Goal: Task Accomplishment & Management: Manage account settings

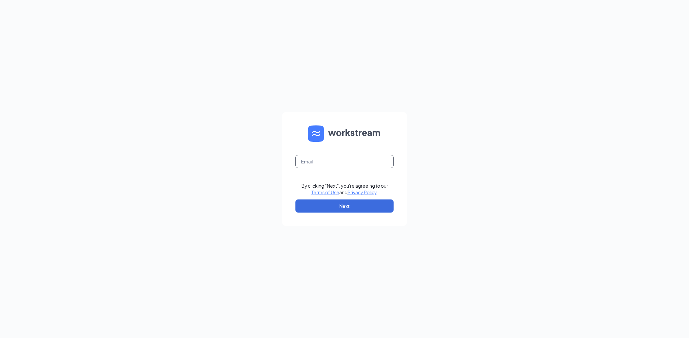
click at [313, 165] on input "text" at bounding box center [345, 161] width 98 height 13
type input "acarr8484@protonmail.com"
click at [336, 206] on button "Next" at bounding box center [345, 205] width 98 height 13
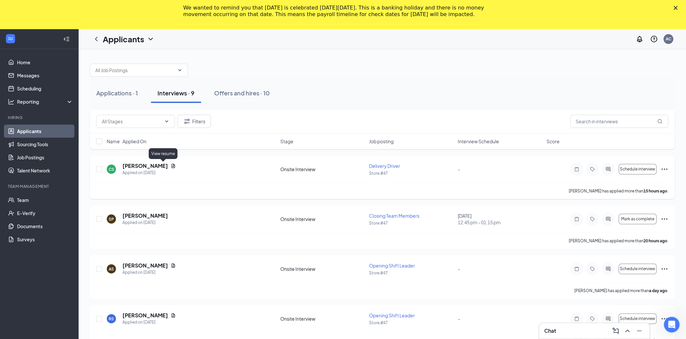
click at [172, 166] on icon "Document" at bounding box center [174, 165] width 4 height 4
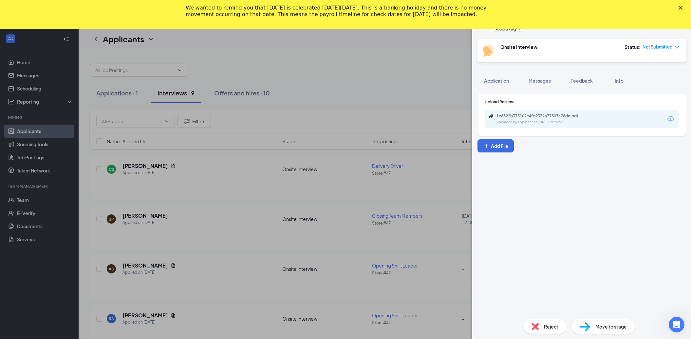
click at [524, 129] on div "Upload Resume 1c6322b373102c4fd9332a77507a76de.pdf Uploaded by applicant on Aug…" at bounding box center [581, 115] width 208 height 42
click at [525, 119] on div "Uploaded by applicant on Aug 25, 2025 at 19:26:57" at bounding box center [545, 121] width 98 height 5
click at [305, 128] on div "CS Cody Seaman Delivery Driver at Store #47 Add a tag Onsite Interview Status :…" at bounding box center [345, 169] width 691 height 339
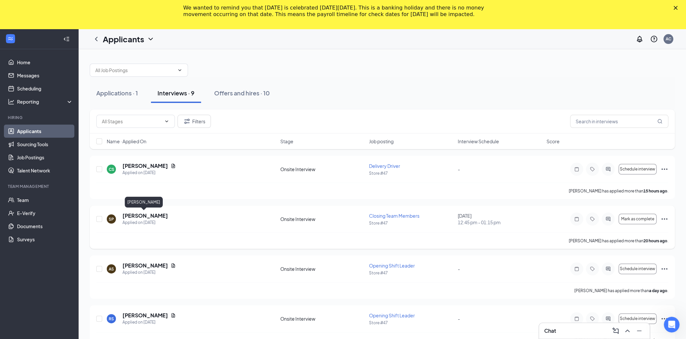
click at [145, 215] on h5 "[PERSON_NAME]" at bounding box center [145, 215] width 46 height 7
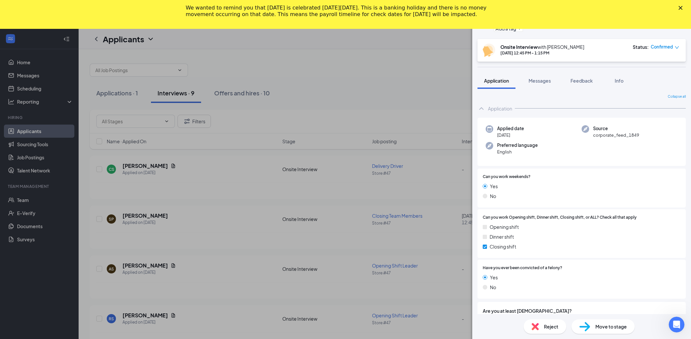
drag, startPoint x: 350, startPoint y: 131, endPoint x: 98, endPoint y: 137, distance: 252.2
click at [347, 132] on div "SP steven pollard Closing Team Members at Store #47 Add a tag Onsite Interview …" at bounding box center [345, 169] width 691 height 339
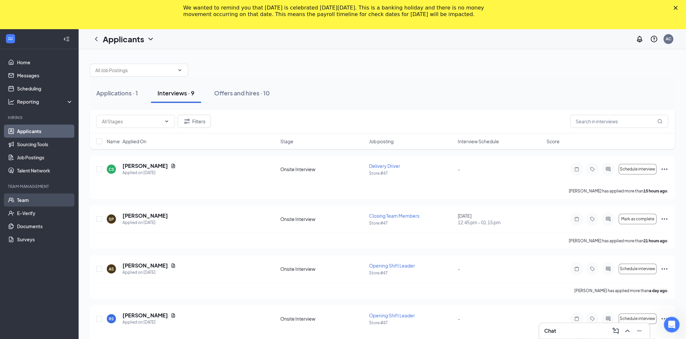
click at [20, 199] on link "Team" at bounding box center [45, 199] width 56 height 13
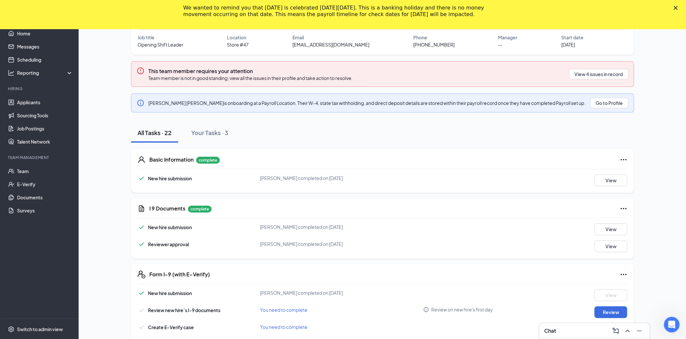
scroll to position [27, 0]
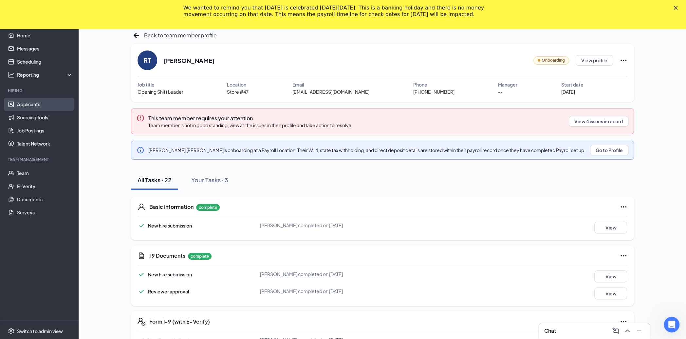
click at [17, 102] on link "Applicants" at bounding box center [45, 104] width 56 height 13
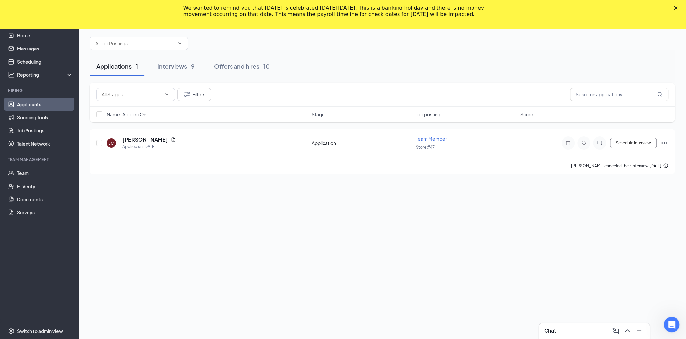
click at [679, 10] on div "We wanted to remind you that [DATE] is celebrated [DATE][DATE]. This is a banki…" at bounding box center [343, 11] width 686 height 17
click at [680, 8] on div "Close" at bounding box center [676, 8] width 7 height 4
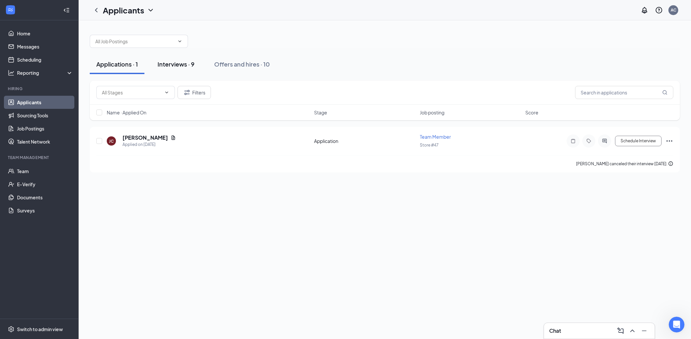
click at [162, 65] on div "Interviews · 9" at bounding box center [175, 64] width 37 height 8
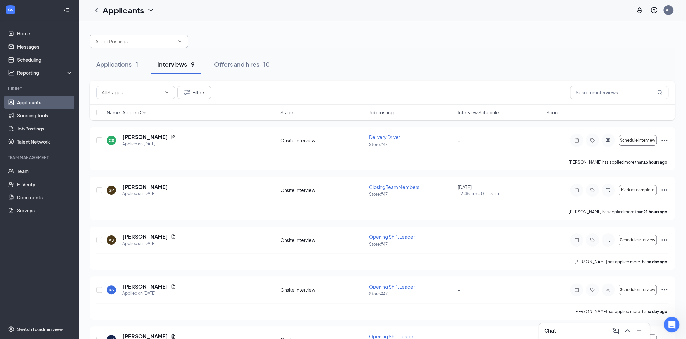
click at [179, 42] on icon "ChevronDown" at bounding box center [179, 41] width 5 height 5
click at [296, 51] on div "Applications · 1 Interviews · 9 Offers and hires · 10" at bounding box center [382, 64] width 585 height 33
click at [200, 89] on button "Filters" at bounding box center [193, 92] width 33 height 13
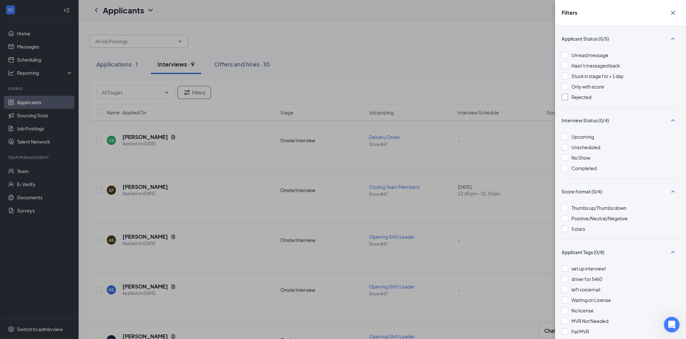
click at [569, 98] on div "Rejected" at bounding box center [620, 96] width 118 height 7
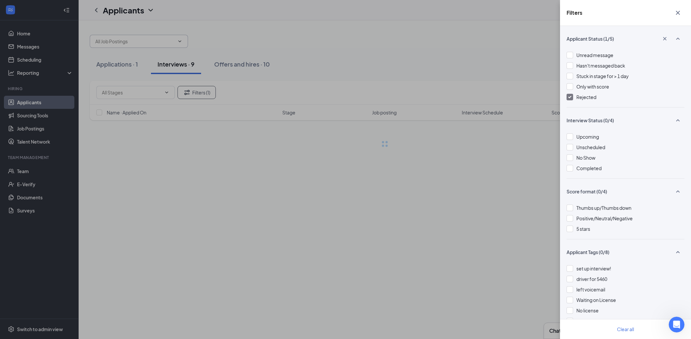
click at [500, 54] on div "Filters Applicant Status (1/5) Unread message Hasn't messaged back Stuck in sta…" at bounding box center [345, 169] width 691 height 339
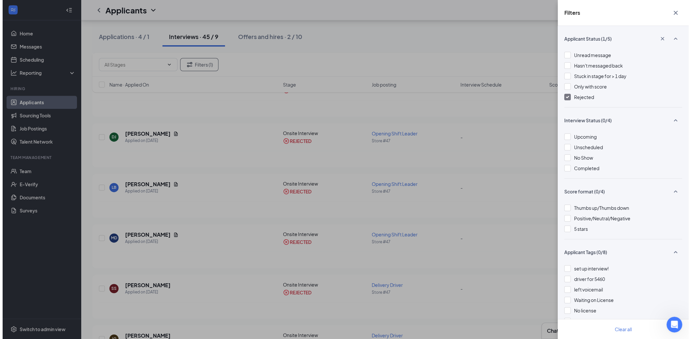
scroll to position [229, 0]
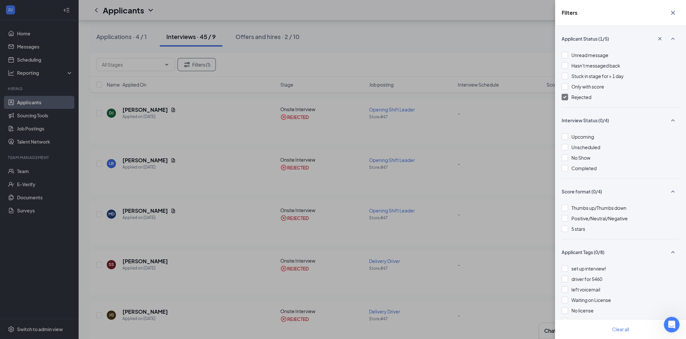
click at [231, 235] on div "Filters Applicant Status (1/5) Unread message Hasn't messaged back Stuck in sta…" at bounding box center [343, 169] width 686 height 339
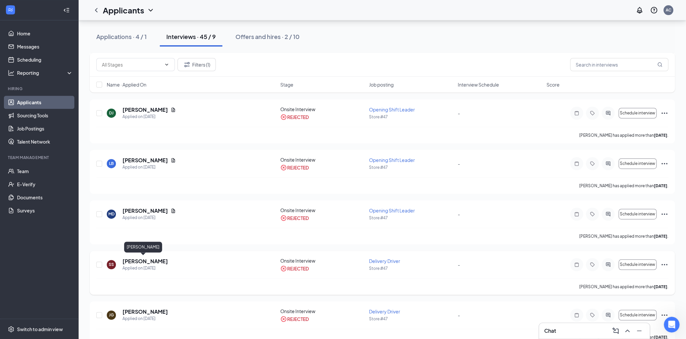
click at [136, 258] on h5 "[PERSON_NAME]" at bounding box center [145, 260] width 46 height 7
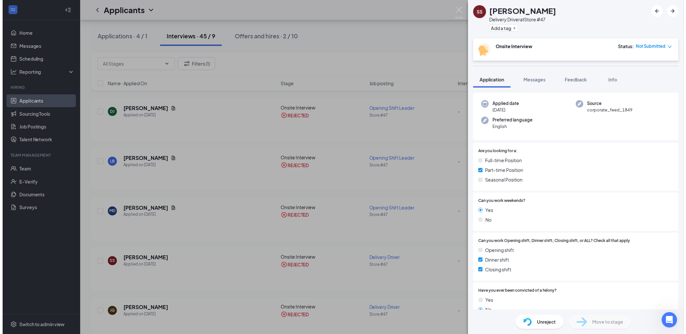
scroll to position [65, 0]
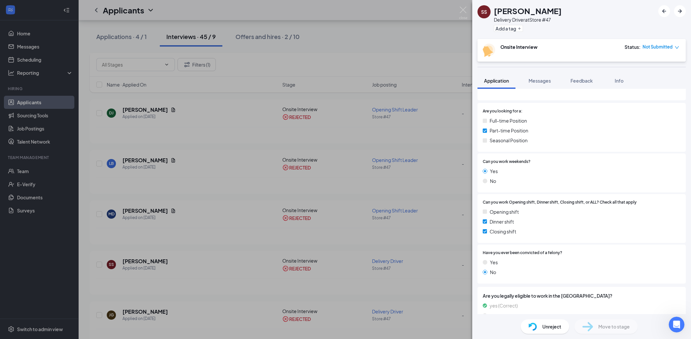
click at [535, 327] on img at bounding box center [532, 326] width 9 height 8
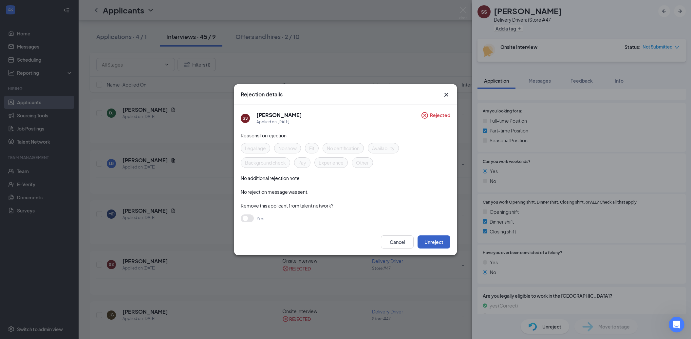
click at [435, 239] on button "Unreject" at bounding box center [433, 241] width 33 height 13
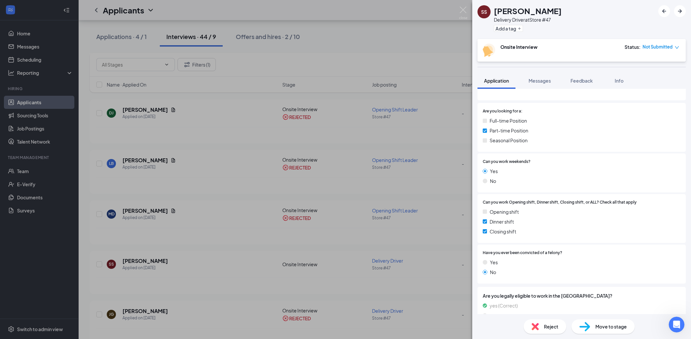
drag, startPoint x: 292, startPoint y: 149, endPoint x: 249, endPoint y: 97, distance: 67.7
click at [292, 149] on div "[PERSON_NAME] [PERSON_NAME] Delivery Driver at Store #47 Add a tag Onsite Inter…" at bounding box center [345, 169] width 691 height 339
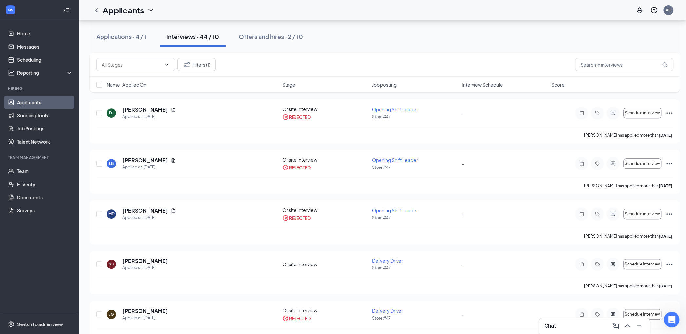
click at [42, 102] on link "Applicants" at bounding box center [45, 102] width 56 height 13
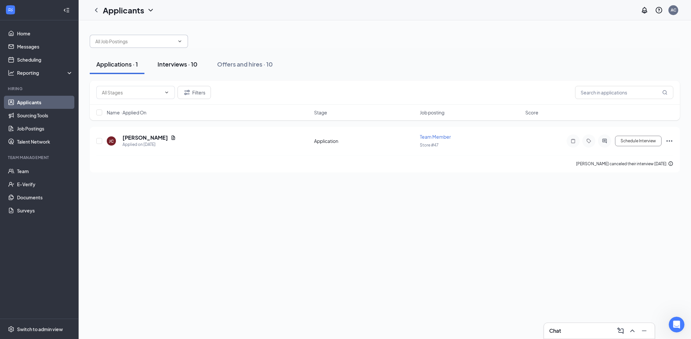
drag, startPoint x: 180, startPoint y: 65, endPoint x: 174, endPoint y: 66, distance: 6.6
click at [179, 65] on div "Interviews · 10" at bounding box center [177, 64] width 40 height 8
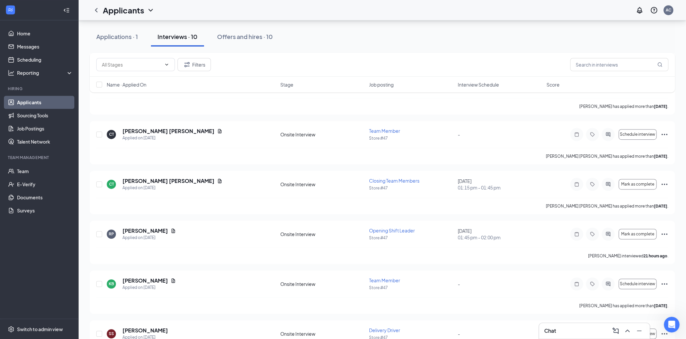
scroll to position [285, 0]
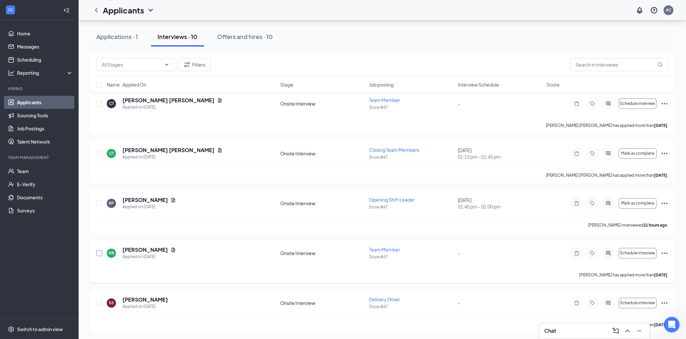
click at [97, 253] on input "checkbox" at bounding box center [99, 253] width 6 height 6
checkbox input "true"
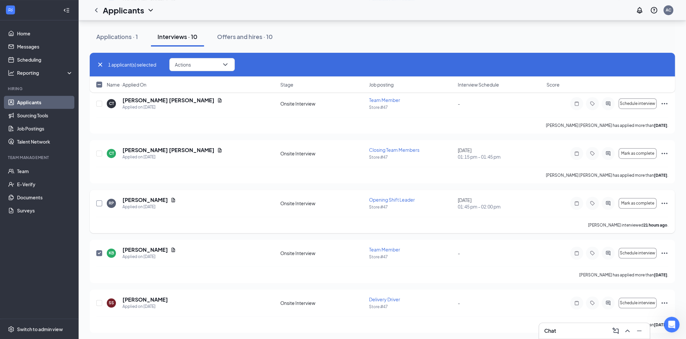
click at [97, 204] on input "checkbox" at bounding box center [99, 203] width 6 height 6
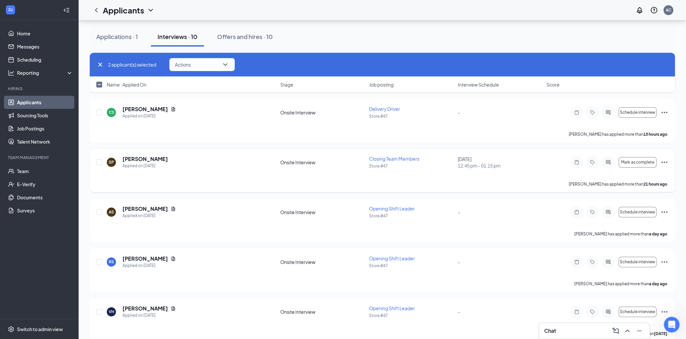
scroll to position [0, 0]
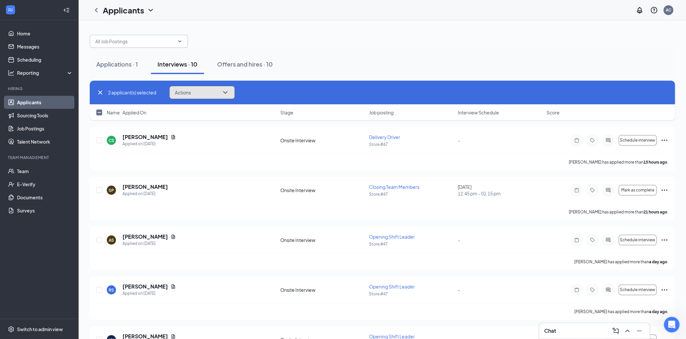
click at [192, 96] on button "Actions" at bounding box center [201, 92] width 65 height 13
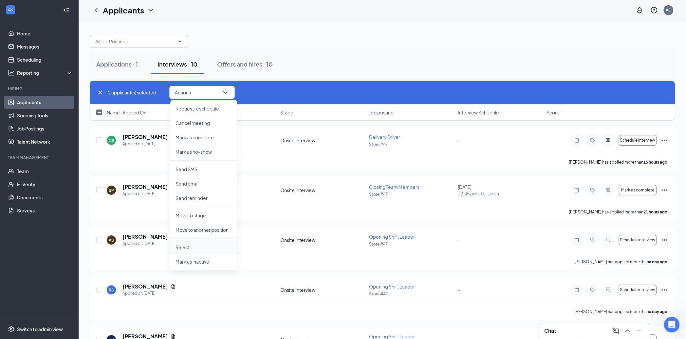
click at [196, 249] on p "Reject" at bounding box center [203, 247] width 56 height 7
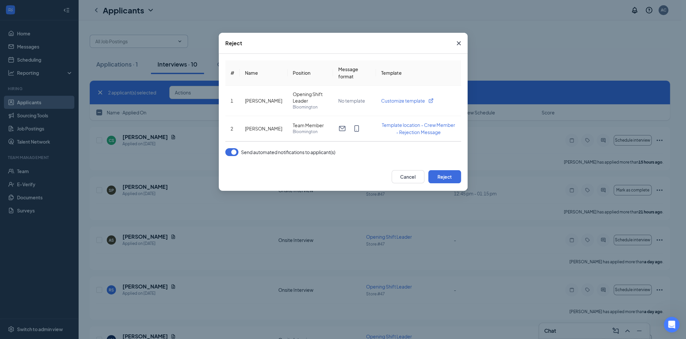
click at [232, 155] on button "button" at bounding box center [231, 152] width 13 height 8
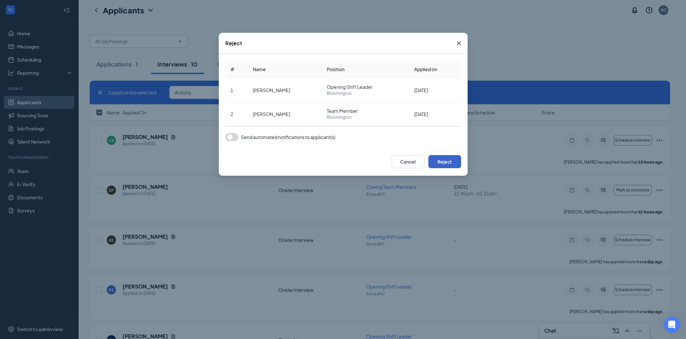
click at [438, 157] on button "Reject" at bounding box center [444, 161] width 33 height 13
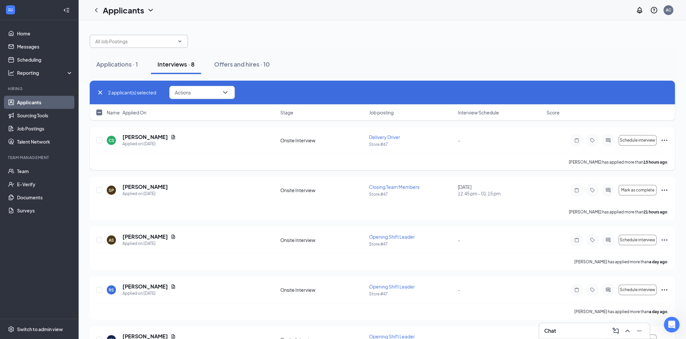
checkbox input "false"
click at [100, 93] on icon "Cross" at bounding box center [100, 92] width 4 height 4
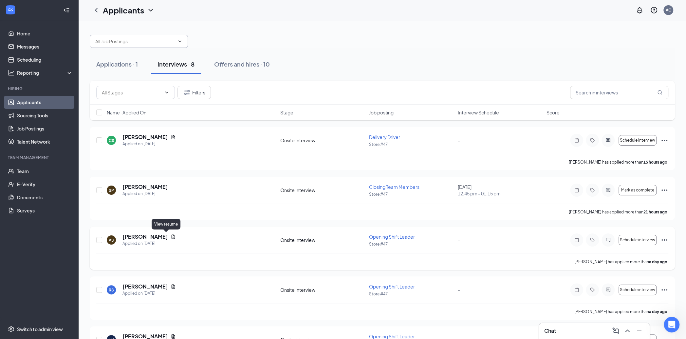
click at [172, 237] on icon "Document" at bounding box center [174, 236] width 4 height 4
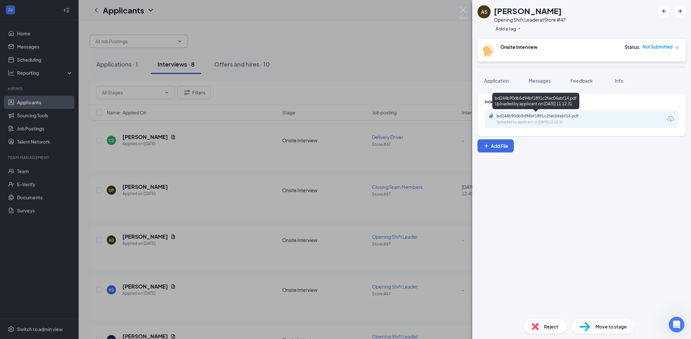
click at [559, 123] on div "Uploaded by applicant on [DATE] 11:12:31" at bounding box center [545, 121] width 98 height 5
drag, startPoint x: 212, startPoint y: 244, endPoint x: 200, endPoint y: 245, distance: 11.8
click at [211, 244] on div "AS [PERSON_NAME] Opening Shift Leader at Store #47 Add a tag Onsite Interview S…" at bounding box center [345, 169] width 691 height 339
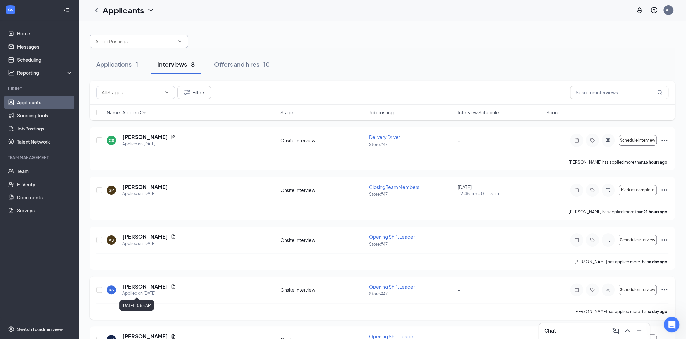
click at [164, 290] on div "Applied on [DATE]" at bounding box center [148, 293] width 53 height 7
click at [171, 287] on icon "Document" at bounding box center [173, 286] width 5 height 5
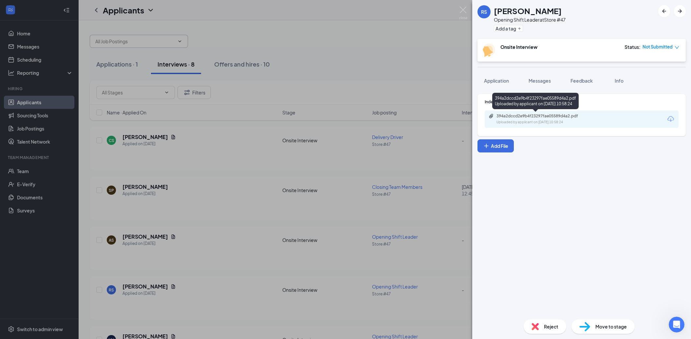
click at [517, 117] on div "394a2dccd2e9b4f23297fae05589d4a2.pdf" at bounding box center [542, 115] width 92 height 5
click at [17, 170] on div "RS [PERSON_NAME] Opening Shift Leader at Store #47 Add a tag Onsite Interview S…" at bounding box center [345, 169] width 691 height 339
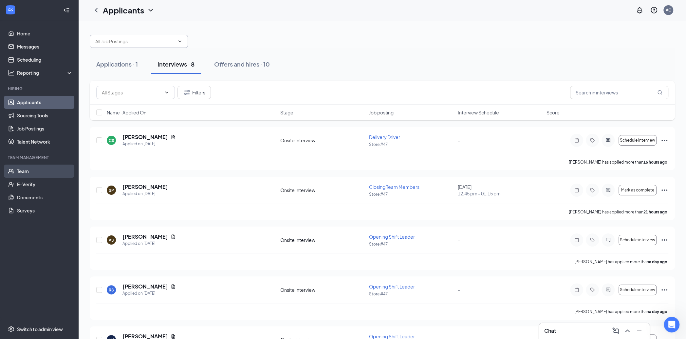
click at [25, 172] on link "Team" at bounding box center [45, 170] width 56 height 13
